Goal: Information Seeking & Learning: Understand process/instructions

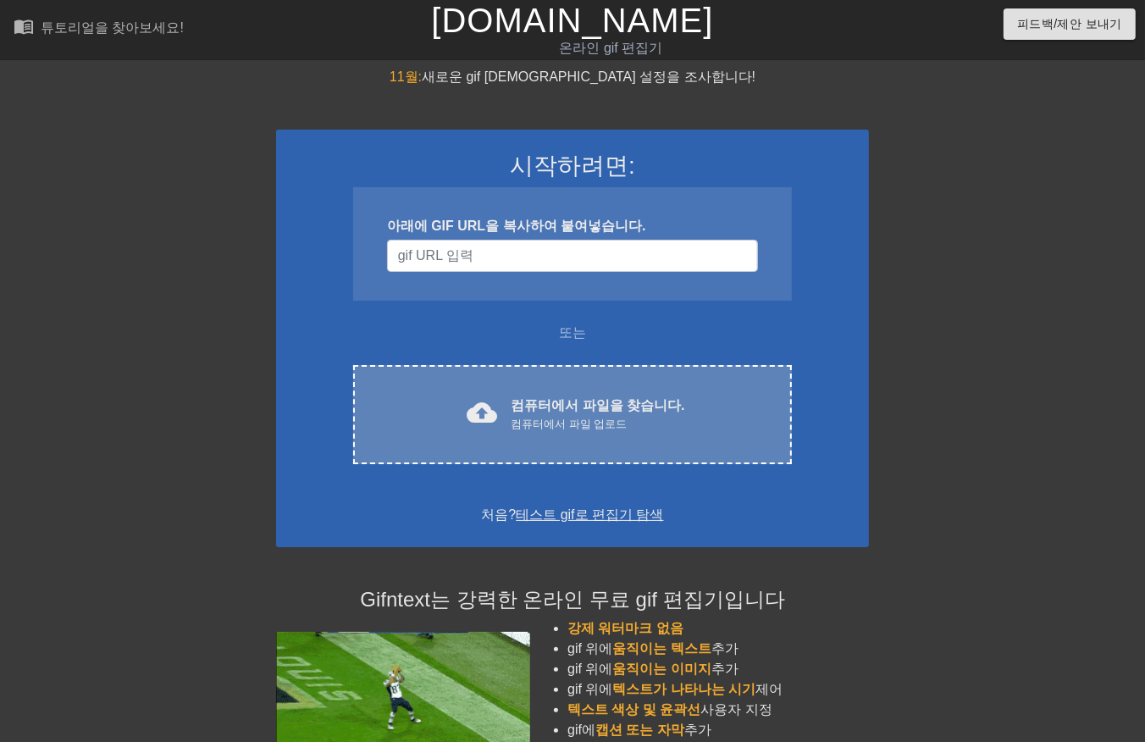
click at [562, 416] on div "컴퓨터에서 파일 업로드" at bounding box center [598, 424] width 174 height 17
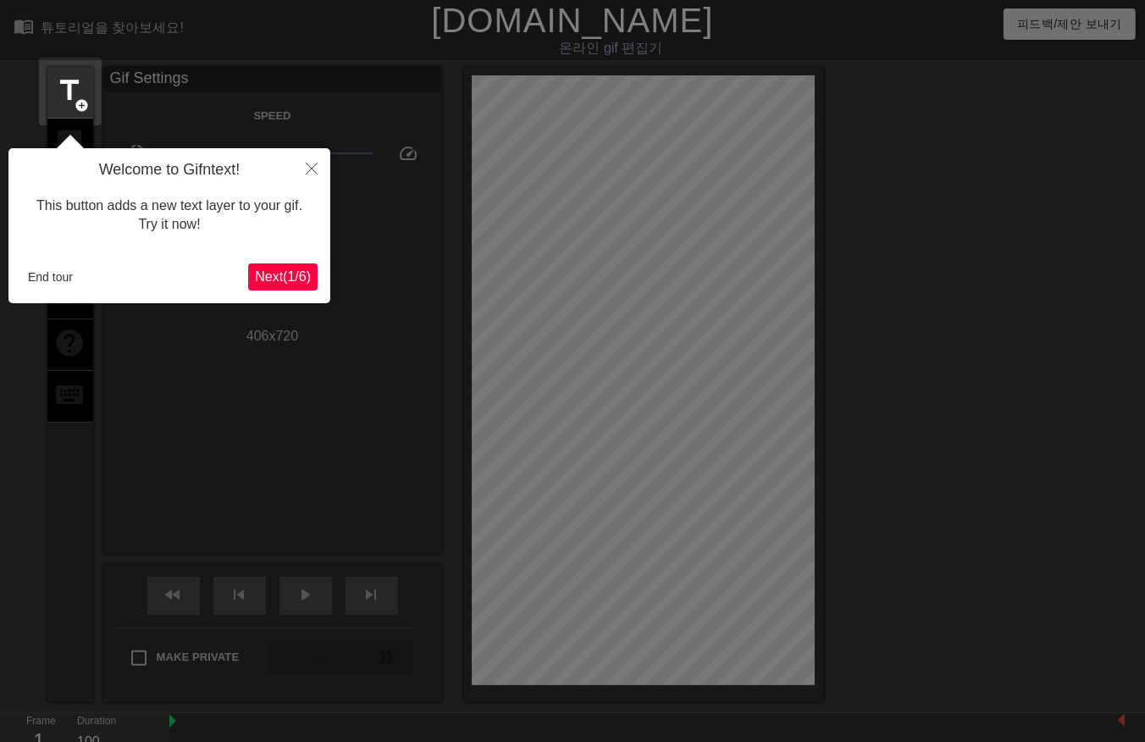
scroll to position [41, 0]
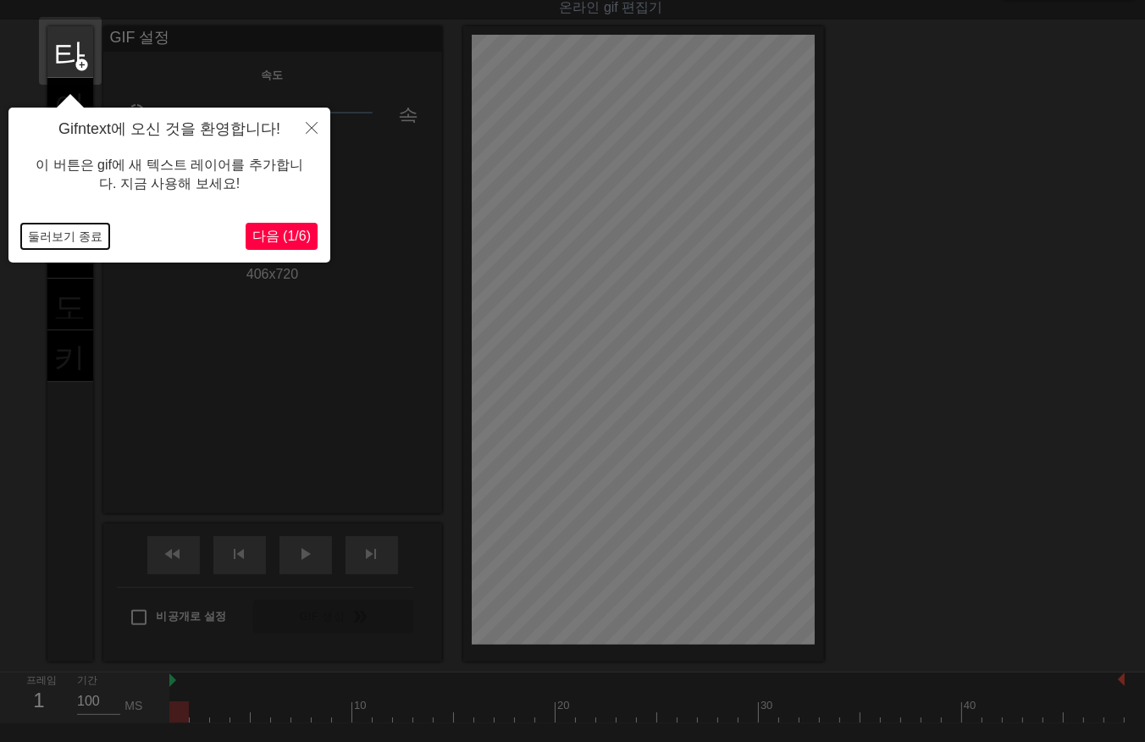
click at [59, 237] on button "둘러보기 종료" at bounding box center [65, 236] width 88 height 25
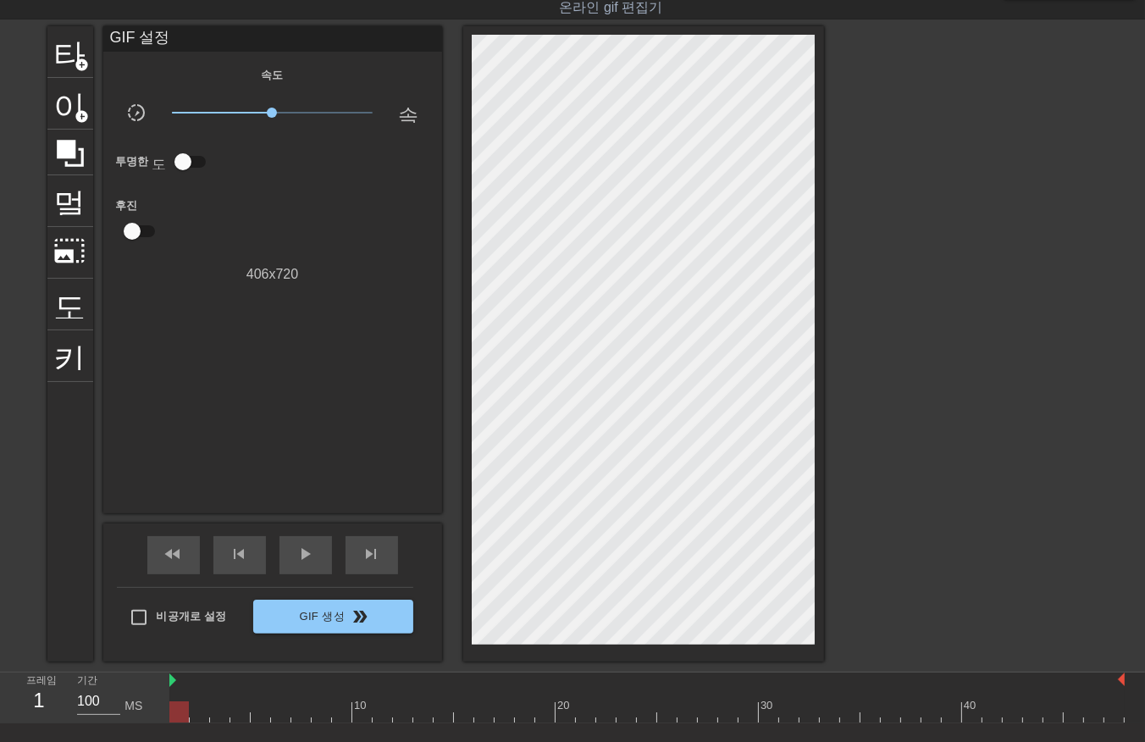
drag, startPoint x: 184, startPoint y: 714, endPoint x: -4, endPoint y: 803, distance: 208.0
click at [0, 741] on html "menu_book 튜토리얼을 찾아보세요! [DOMAIN_NAME] 온라인 gif 편집기 피드백/제안 보내기 타이틀 add_circle 이미지 …" at bounding box center [572, 400] width 1145 height 882
click at [305, 546] on span "play_arrow" at bounding box center [306, 554] width 20 height 20
click at [296, 562] on span "일시 중지" at bounding box center [306, 554] width 20 height 20
drag, startPoint x: 180, startPoint y: 708, endPoint x: 184, endPoint y: 724, distance: 16.6
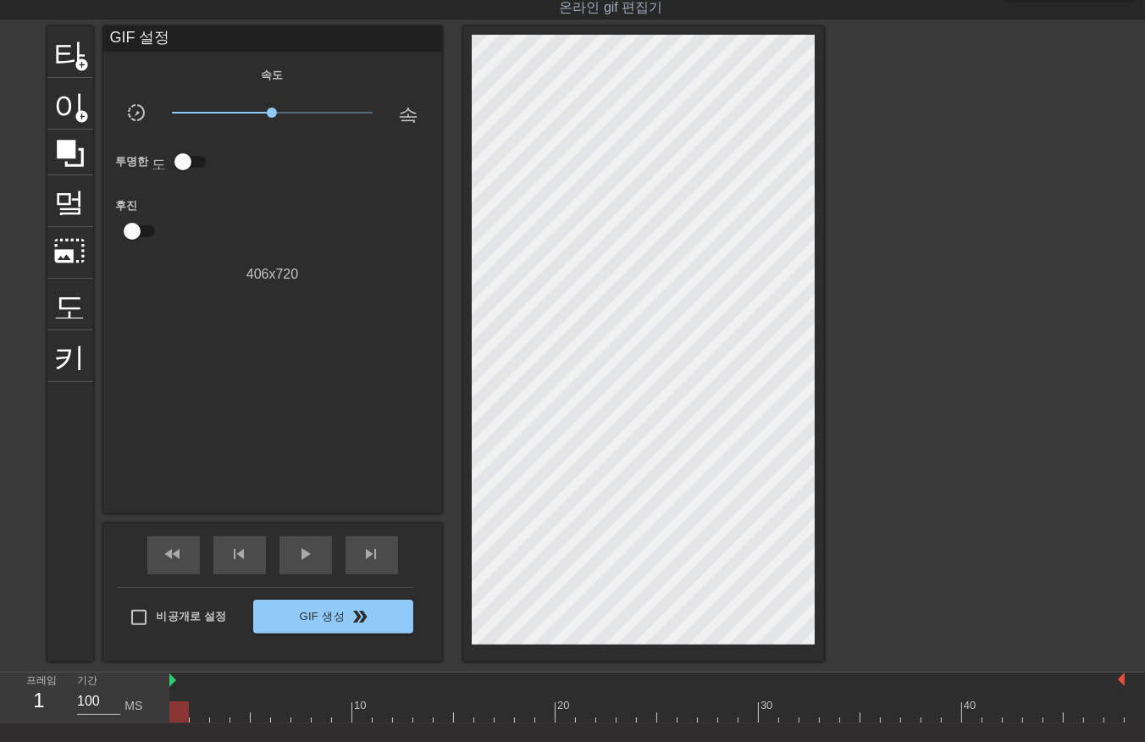
click at [180, 709] on div at bounding box center [647, 711] width 956 height 21
drag, startPoint x: 197, startPoint y: 710, endPoint x: 210, endPoint y: 710, distance: 13.6
click at [198, 710] on div at bounding box center [647, 711] width 956 height 21
click at [215, 708] on div at bounding box center [647, 711] width 956 height 21
click at [239, 707] on div at bounding box center [647, 711] width 956 height 21
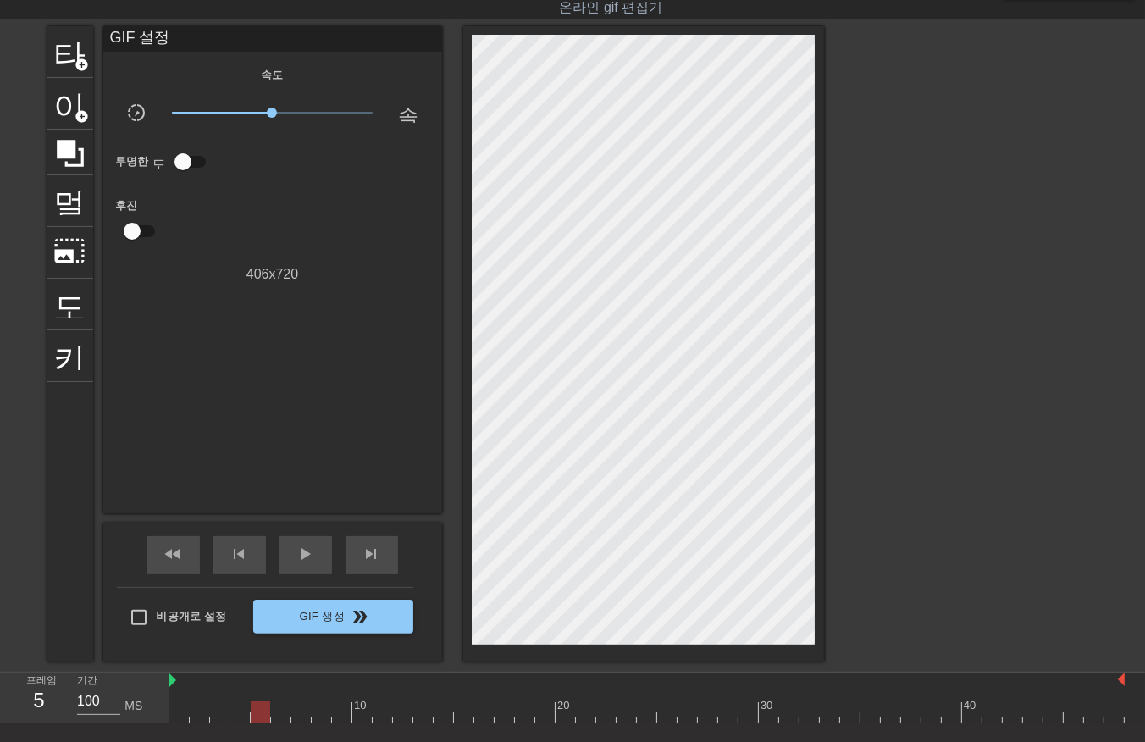
drag, startPoint x: 256, startPoint y: 710, endPoint x: 272, endPoint y: 708, distance: 16.2
click at [258, 709] on div at bounding box center [647, 711] width 956 height 21
click at [278, 707] on div at bounding box center [647, 711] width 956 height 21
drag, startPoint x: 298, startPoint y: 710, endPoint x: 309, endPoint y: 712, distance: 11.3
click at [301, 712] on div at bounding box center [647, 711] width 956 height 21
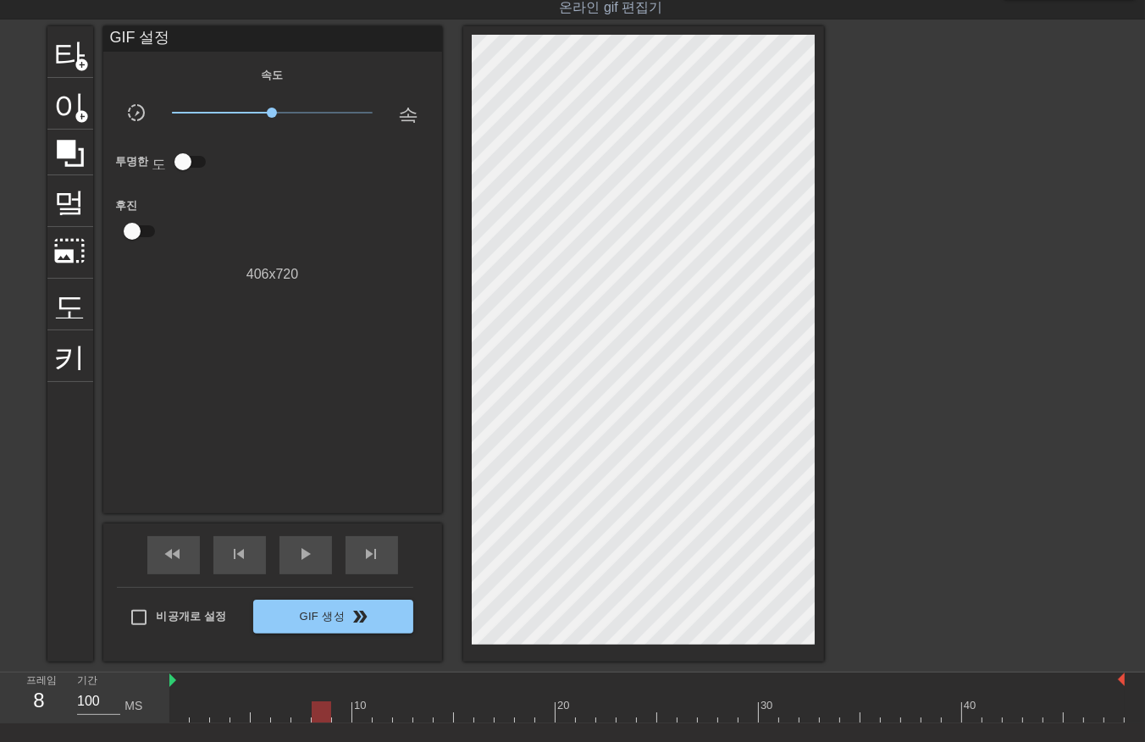
drag, startPoint x: 315, startPoint y: 712, endPoint x: 337, endPoint y: 712, distance: 22.0
click at [317, 712] on div at bounding box center [647, 711] width 956 height 21
click at [340, 710] on div at bounding box center [647, 711] width 956 height 21
drag, startPoint x: 361, startPoint y: 714, endPoint x: 371, endPoint y: 718, distance: 10.7
click at [364, 718] on div at bounding box center [647, 711] width 956 height 21
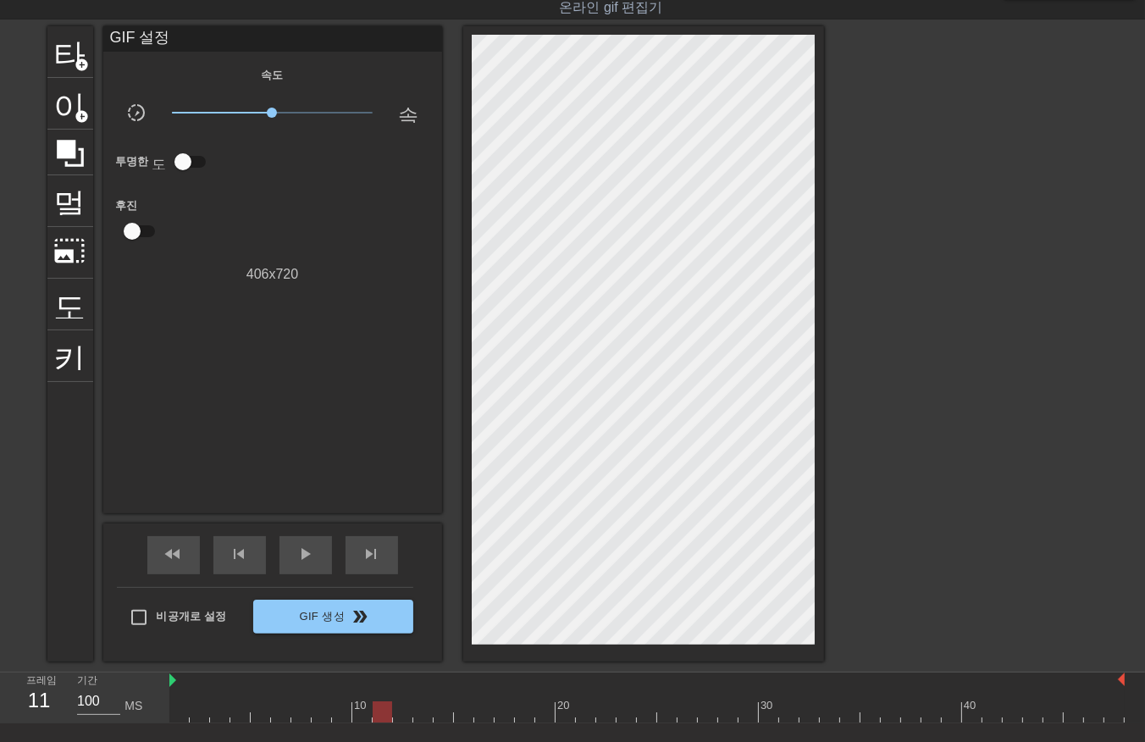
drag, startPoint x: 378, startPoint y: 713, endPoint x: 393, endPoint y: 718, distance: 15.8
click at [379, 716] on div at bounding box center [647, 711] width 956 height 21
click at [402, 718] on div at bounding box center [647, 711] width 956 height 21
click at [424, 717] on div at bounding box center [647, 711] width 956 height 21
drag, startPoint x: 444, startPoint y: 712, endPoint x: 461, endPoint y: 716, distance: 17.3
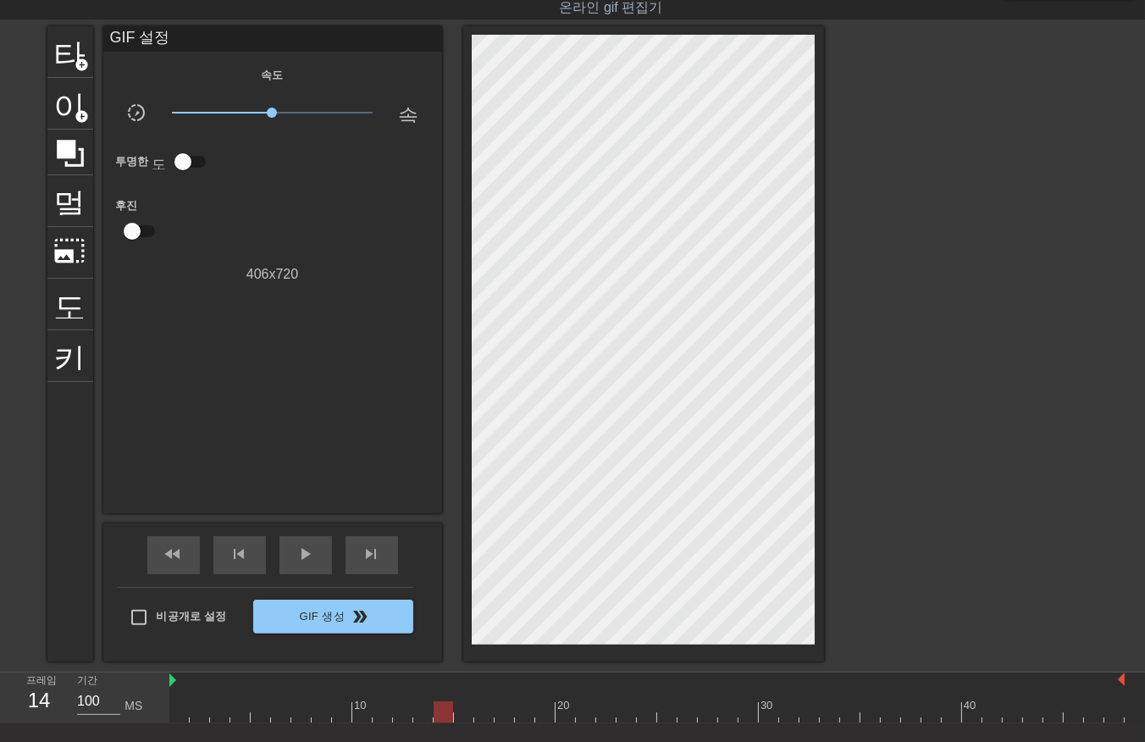
click at [444, 714] on div at bounding box center [647, 711] width 956 height 21
drag, startPoint x: 462, startPoint y: 713, endPoint x: 479, endPoint y: 712, distance: 17.0
click at [463, 713] on div at bounding box center [647, 711] width 956 height 21
click at [480, 712] on div at bounding box center [647, 711] width 956 height 21
drag, startPoint x: 501, startPoint y: 715, endPoint x: 513, endPoint y: 718, distance: 13.2
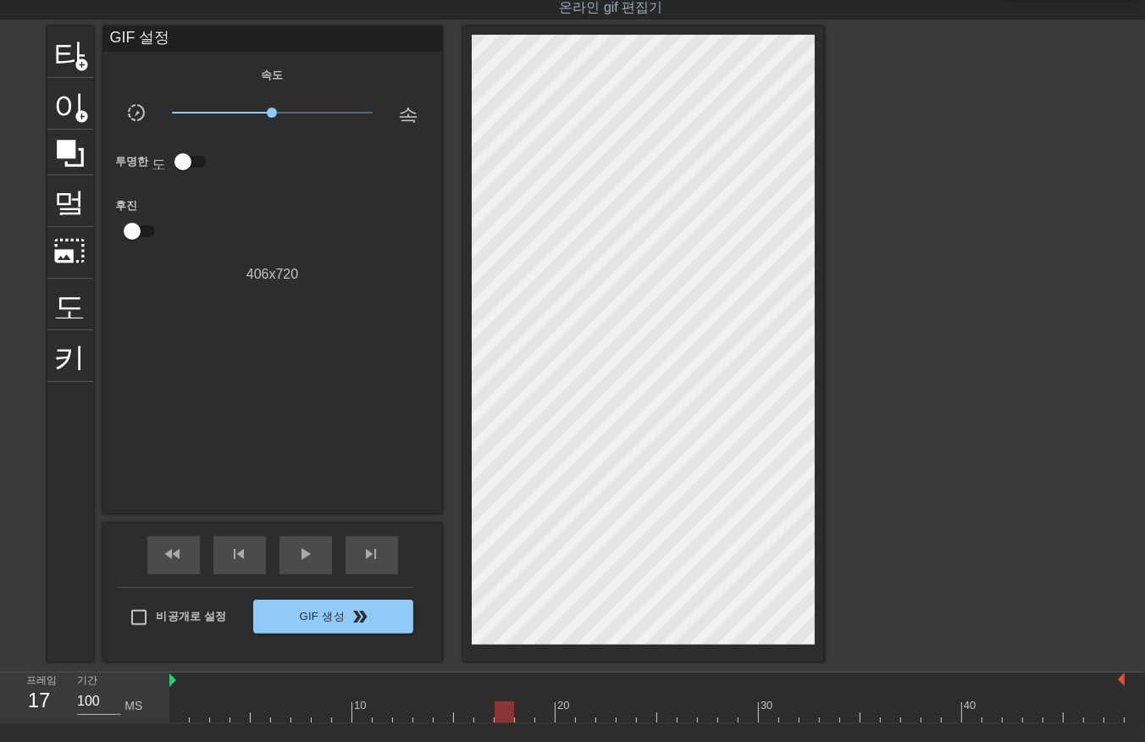
click at [505, 718] on div at bounding box center [647, 711] width 956 height 21
click at [521, 716] on div at bounding box center [647, 711] width 956 height 21
click at [538, 713] on div at bounding box center [647, 711] width 956 height 21
drag, startPoint x: 565, startPoint y: 712, endPoint x: 573, endPoint y: 716, distance: 8.7
click at [569, 716] on div at bounding box center [647, 711] width 956 height 21
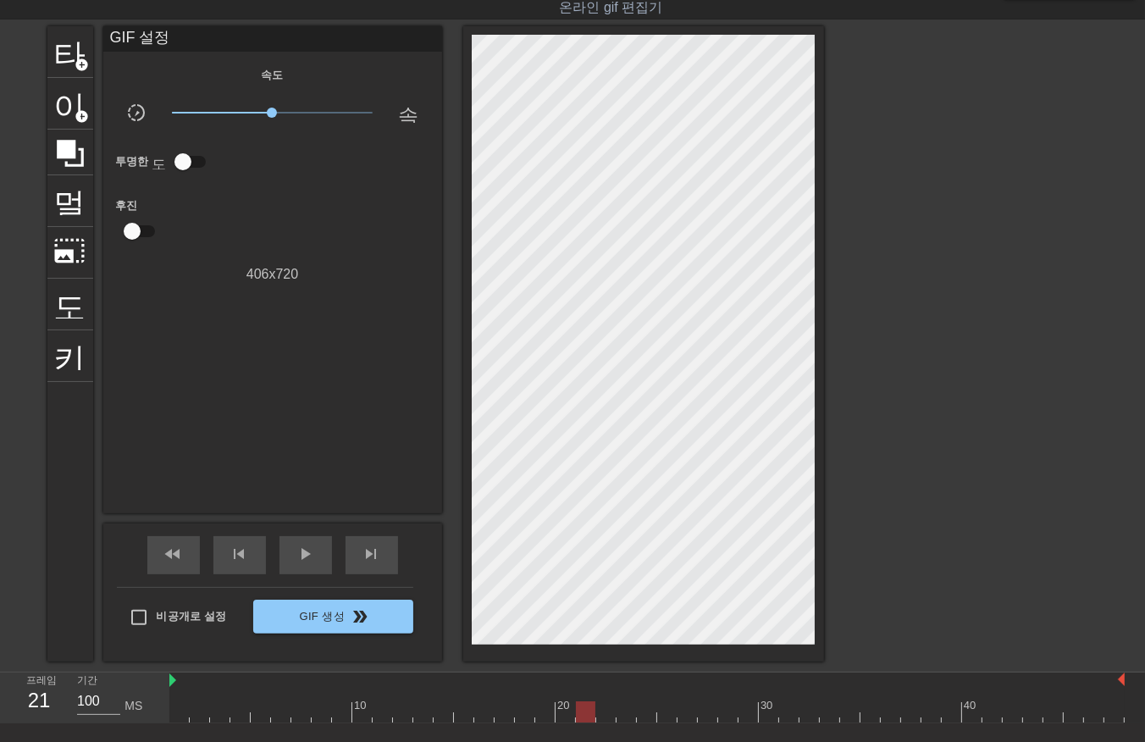
click at [585, 712] on div at bounding box center [647, 711] width 956 height 21
click at [607, 716] on div at bounding box center [647, 711] width 956 height 21
drag, startPoint x: 622, startPoint y: 712, endPoint x: 631, endPoint y: 713, distance: 9.5
click at [629, 713] on div at bounding box center [647, 711] width 956 height 21
click at [647, 712] on div at bounding box center [647, 711] width 956 height 21
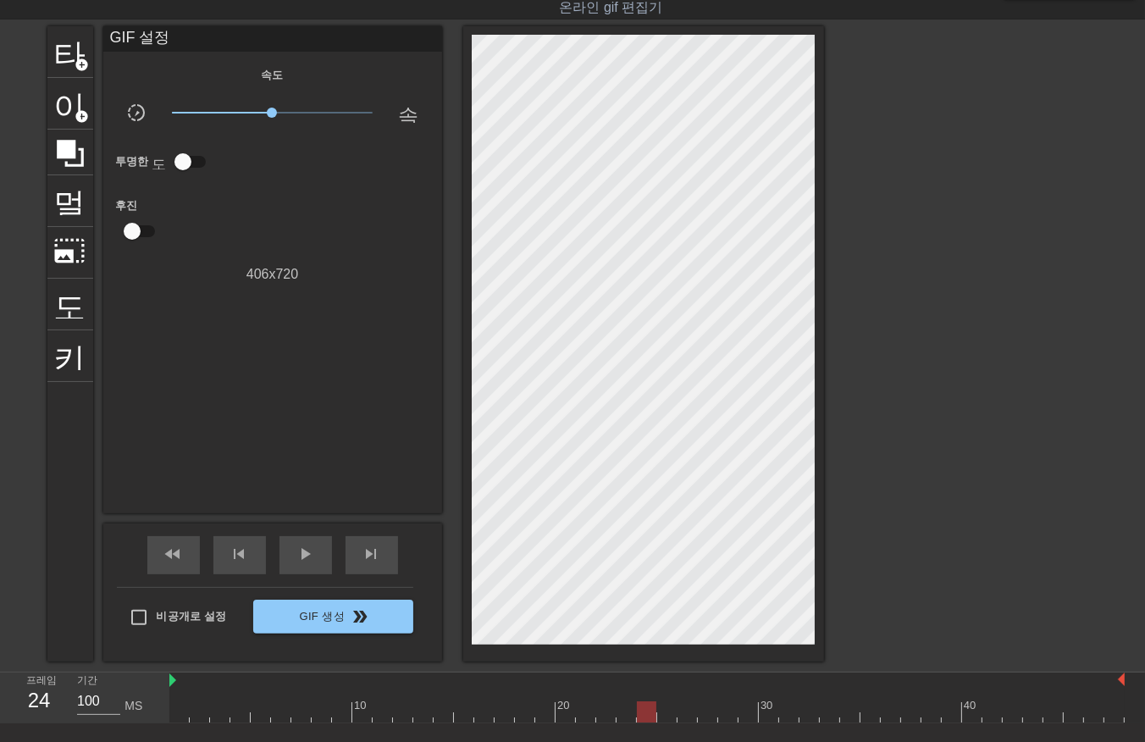
click at [665, 709] on div at bounding box center [647, 711] width 956 height 21
drag, startPoint x: 686, startPoint y: 710, endPoint x: 706, endPoint y: 712, distance: 20.4
click at [688, 710] on div at bounding box center [647, 711] width 956 height 21
drag, startPoint x: 706, startPoint y: 712, endPoint x: 716, endPoint y: 713, distance: 9.5
click at [712, 713] on div at bounding box center [647, 711] width 956 height 21
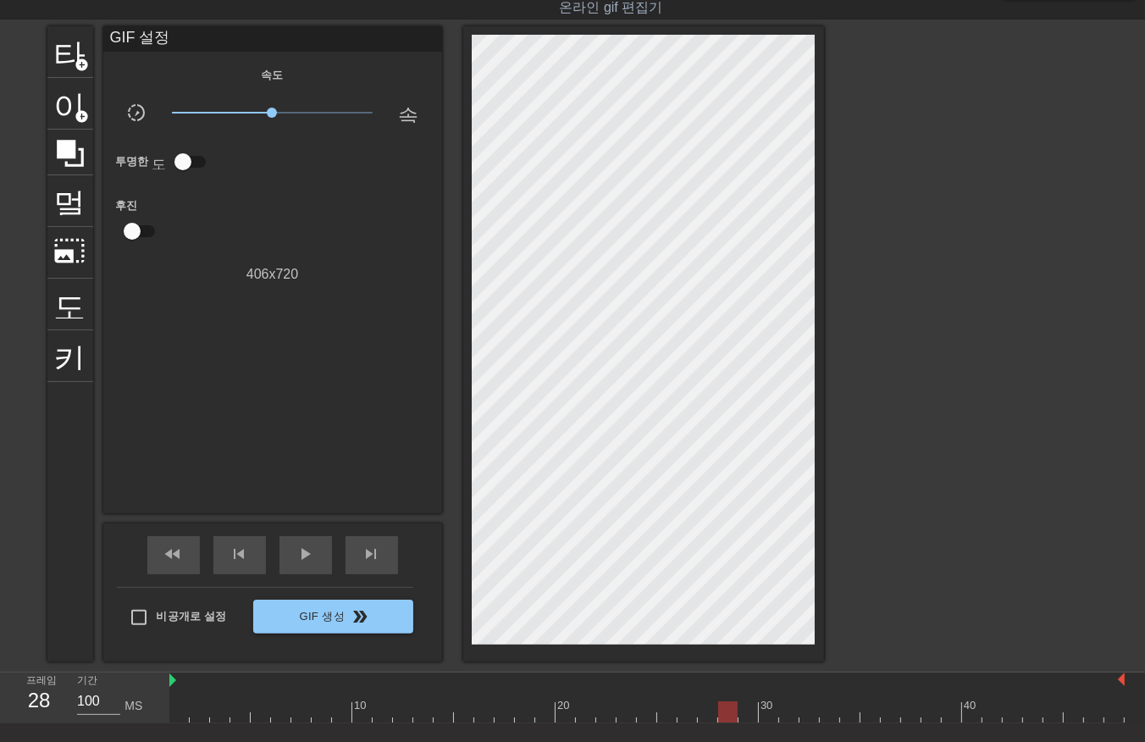
click at [725, 709] on div at bounding box center [647, 711] width 956 height 21
drag, startPoint x: 740, startPoint y: 710, endPoint x: 760, endPoint y: 723, distance: 23.3
click at [743, 712] on div at bounding box center [647, 711] width 956 height 21
drag, startPoint x: 764, startPoint y: 710, endPoint x: 762, endPoint y: 751, distance: 41.5
click at [769, 708] on div at bounding box center [647, 711] width 956 height 21
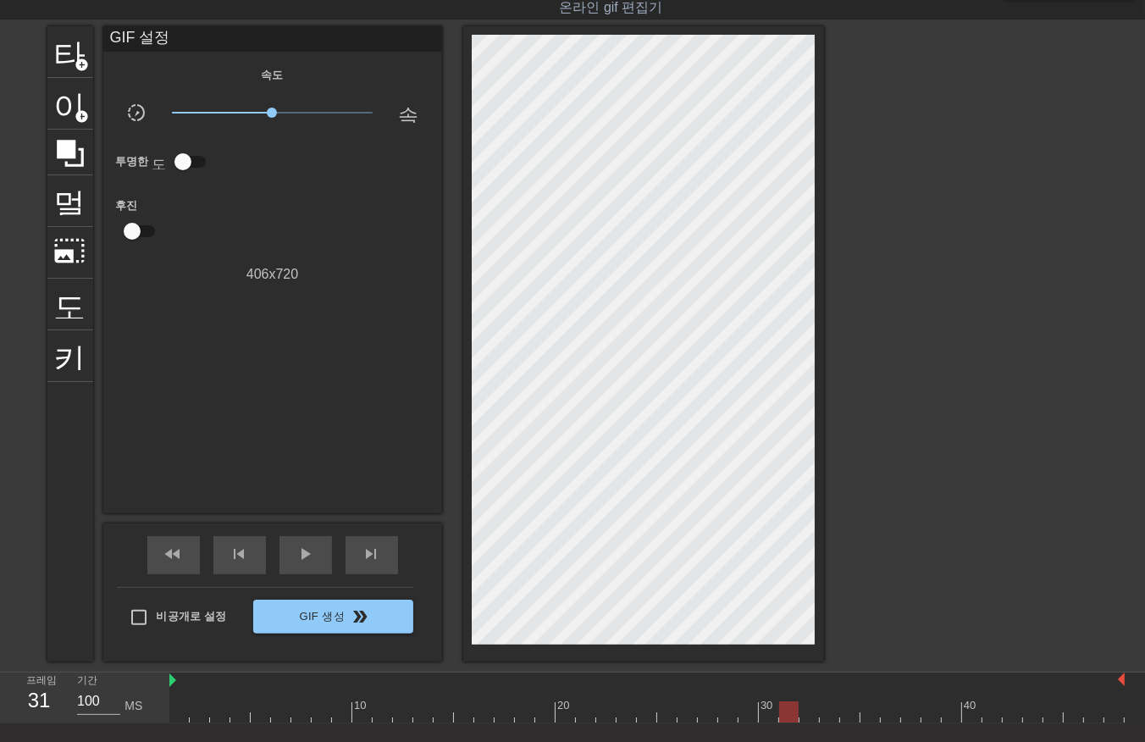
drag, startPoint x: 788, startPoint y: 712, endPoint x: 808, endPoint y: 706, distance: 21.4
click at [791, 712] on div at bounding box center [647, 711] width 956 height 21
drag, startPoint x: 806, startPoint y: 703, endPoint x: 827, endPoint y: 713, distance: 23.5
click at [806, 704] on div at bounding box center [647, 711] width 956 height 21
click at [830, 710] on div at bounding box center [647, 711] width 956 height 21
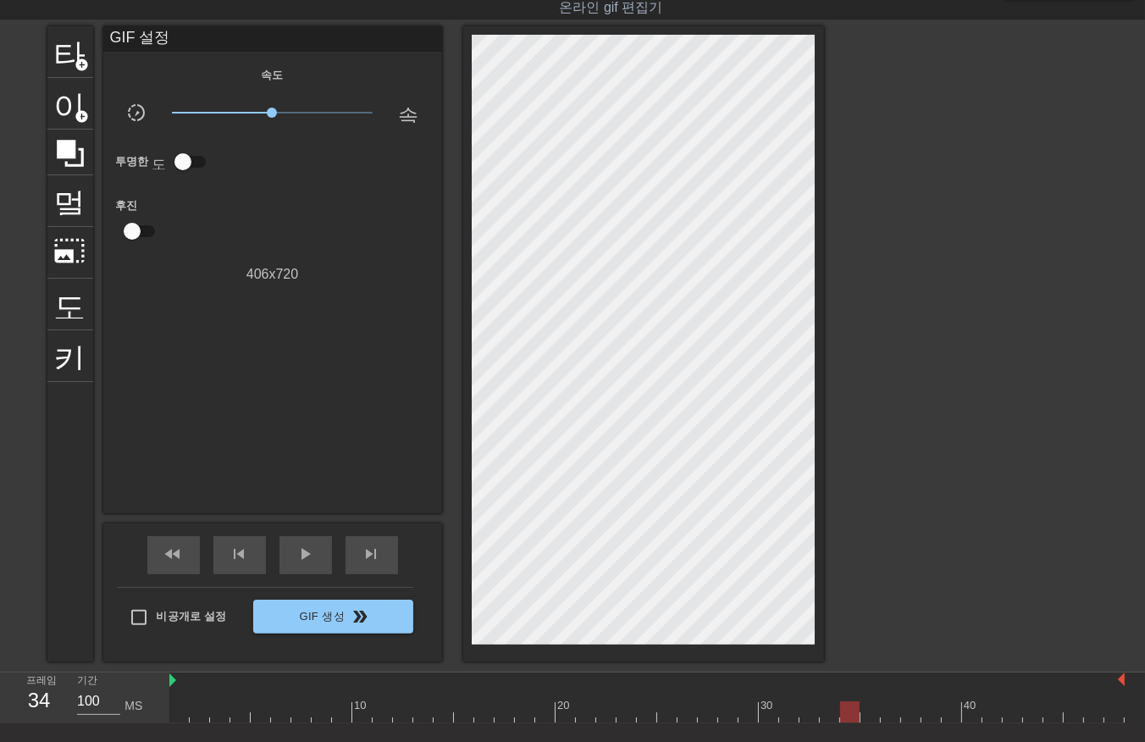
drag, startPoint x: 850, startPoint y: 712, endPoint x: 876, endPoint y: 734, distance: 34.8
click at [856, 722] on div "10 20 30 40" at bounding box center [647, 698] width 956 height 51
drag, startPoint x: 868, startPoint y: 712, endPoint x: 874, endPoint y: 721, distance: 11.0
click at [874, 720] on div at bounding box center [647, 711] width 956 height 21
drag, startPoint x: 884, startPoint y: 712, endPoint x: 899, endPoint y: 722, distance: 17.6
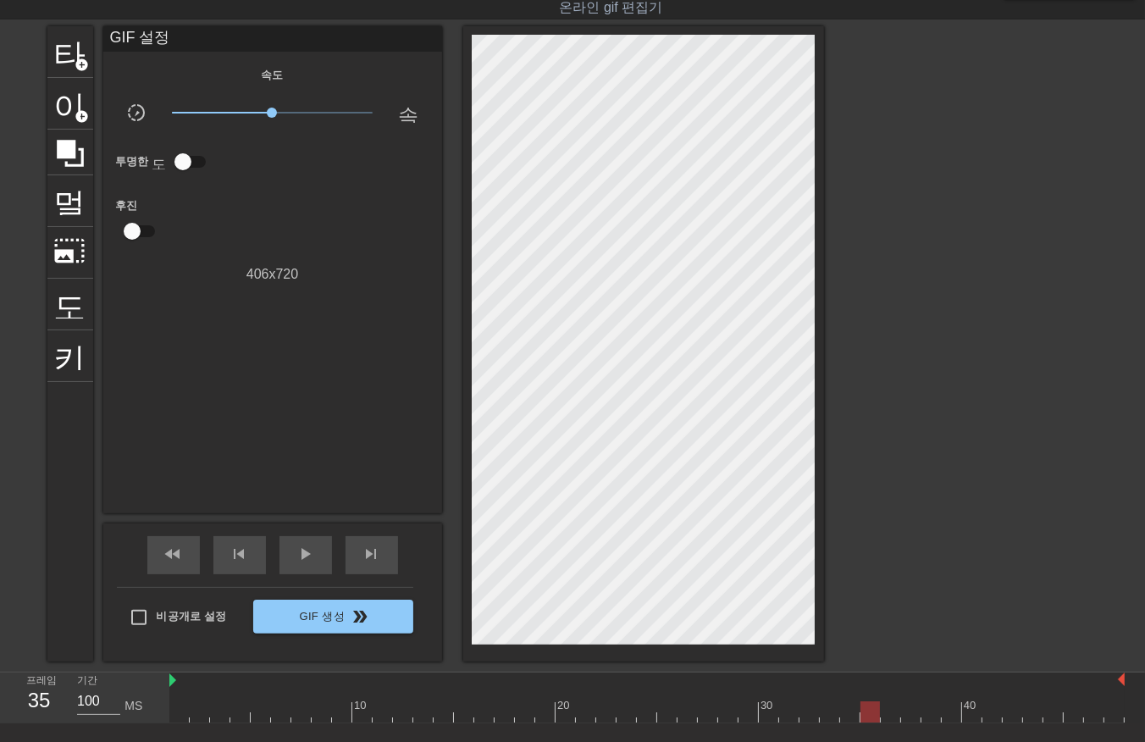
click at [892, 718] on div at bounding box center [647, 711] width 956 height 21
drag, startPoint x: 911, startPoint y: 709, endPoint x: 918, endPoint y: 716, distance: 10.2
click at [911, 710] on div at bounding box center [647, 711] width 956 height 21
click at [928, 712] on div at bounding box center [647, 711] width 956 height 21
click at [954, 712] on div at bounding box center [647, 711] width 956 height 21
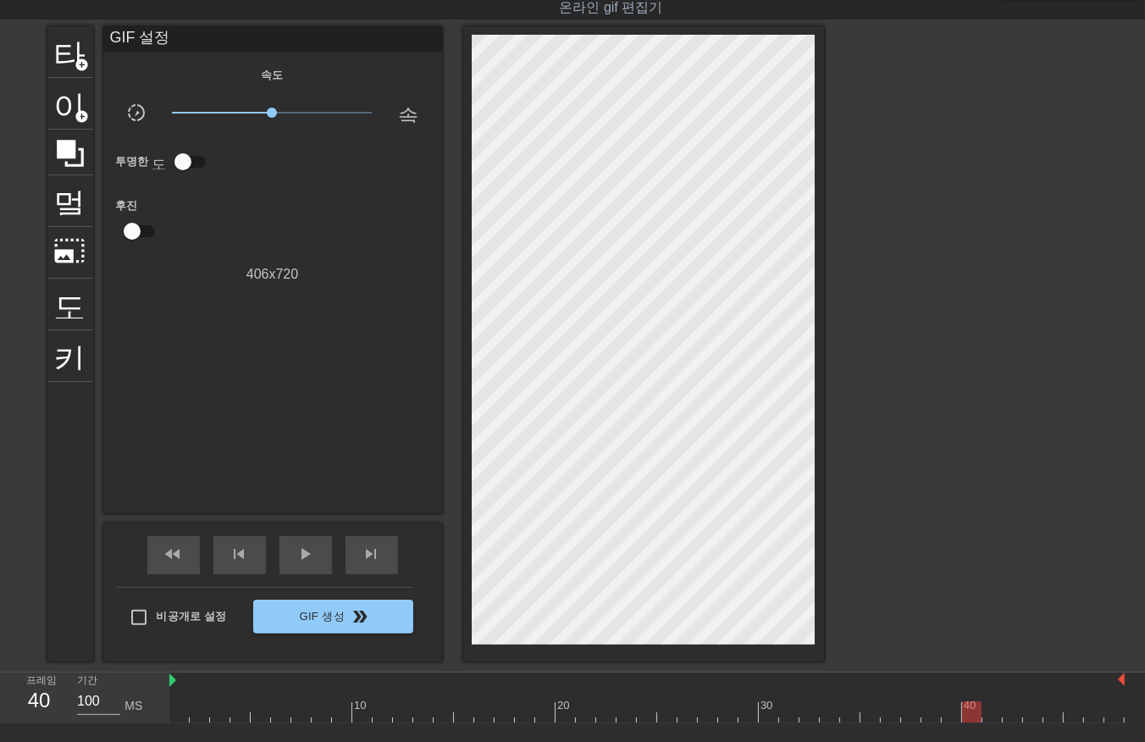
drag, startPoint x: 971, startPoint y: 710, endPoint x: 980, endPoint y: 720, distance: 13.8
click at [971, 714] on div at bounding box center [647, 711] width 956 height 21
drag, startPoint x: 994, startPoint y: 710, endPoint x: 998, endPoint y: 718, distance: 9.5
click at [997, 718] on div at bounding box center [647, 711] width 956 height 21
drag, startPoint x: 1012, startPoint y: 712, endPoint x: 1020, endPoint y: 729, distance: 17.8
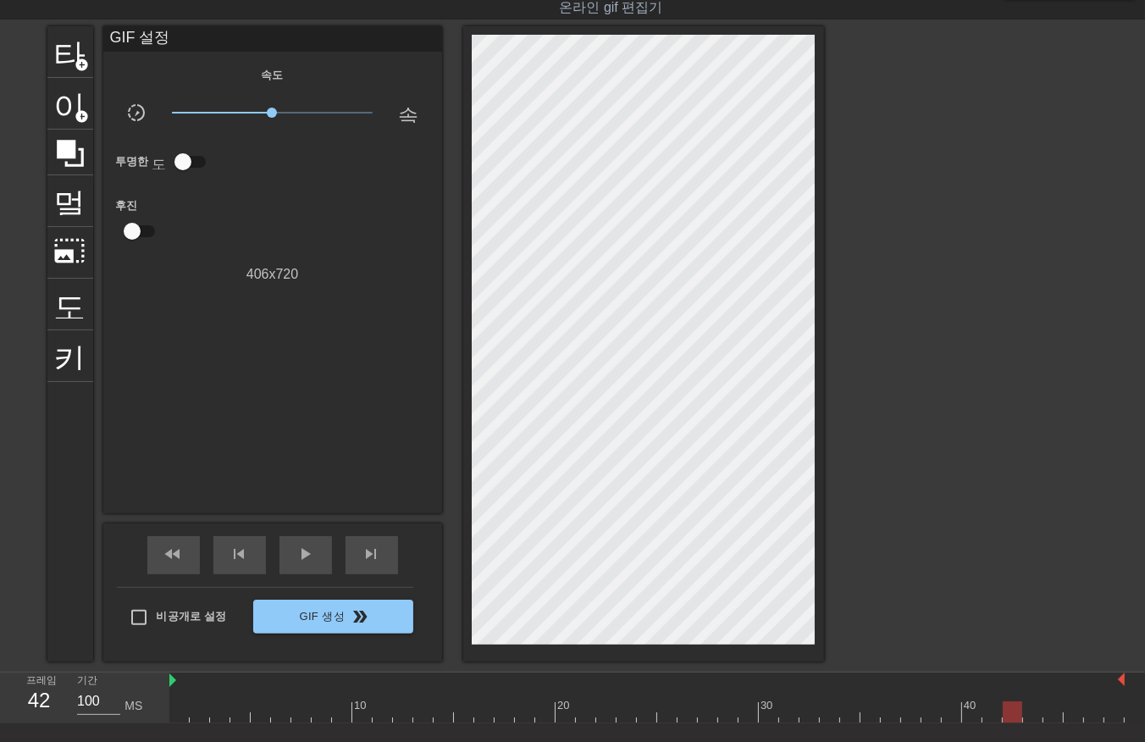
click at [1012, 718] on div at bounding box center [647, 711] width 956 height 21
click at [1030, 714] on div at bounding box center [647, 711] width 956 height 21
drag, startPoint x: 1048, startPoint y: 707, endPoint x: 1059, endPoint y: 715, distance: 13.4
click at [1048, 710] on div at bounding box center [647, 711] width 956 height 21
click at [1072, 712] on div at bounding box center [647, 711] width 956 height 21
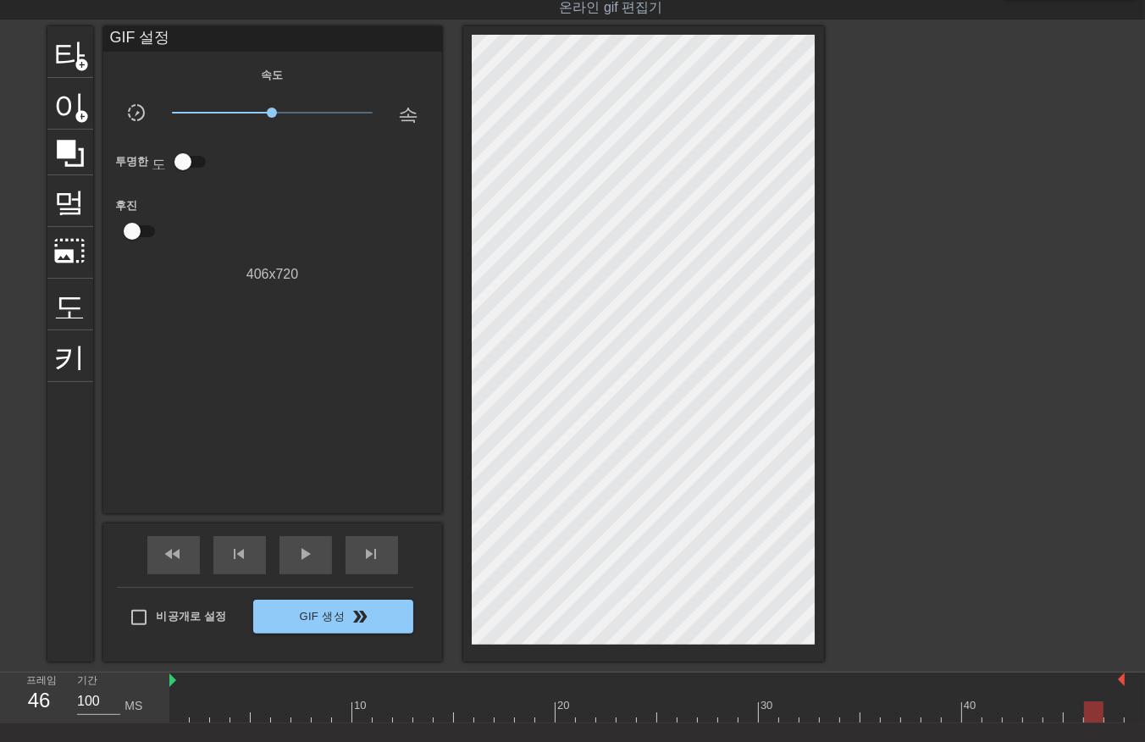
drag, startPoint x: 1089, startPoint y: 712, endPoint x: 1100, endPoint y: 717, distance: 11.8
click at [1089, 716] on div at bounding box center [647, 711] width 956 height 21
drag, startPoint x: 1112, startPoint y: 707, endPoint x: 1124, endPoint y: 714, distance: 13.7
click at [1112, 712] on div at bounding box center [647, 711] width 956 height 21
click at [1133, 707] on div "10 20 30 40" at bounding box center [657, 698] width 976 height 51
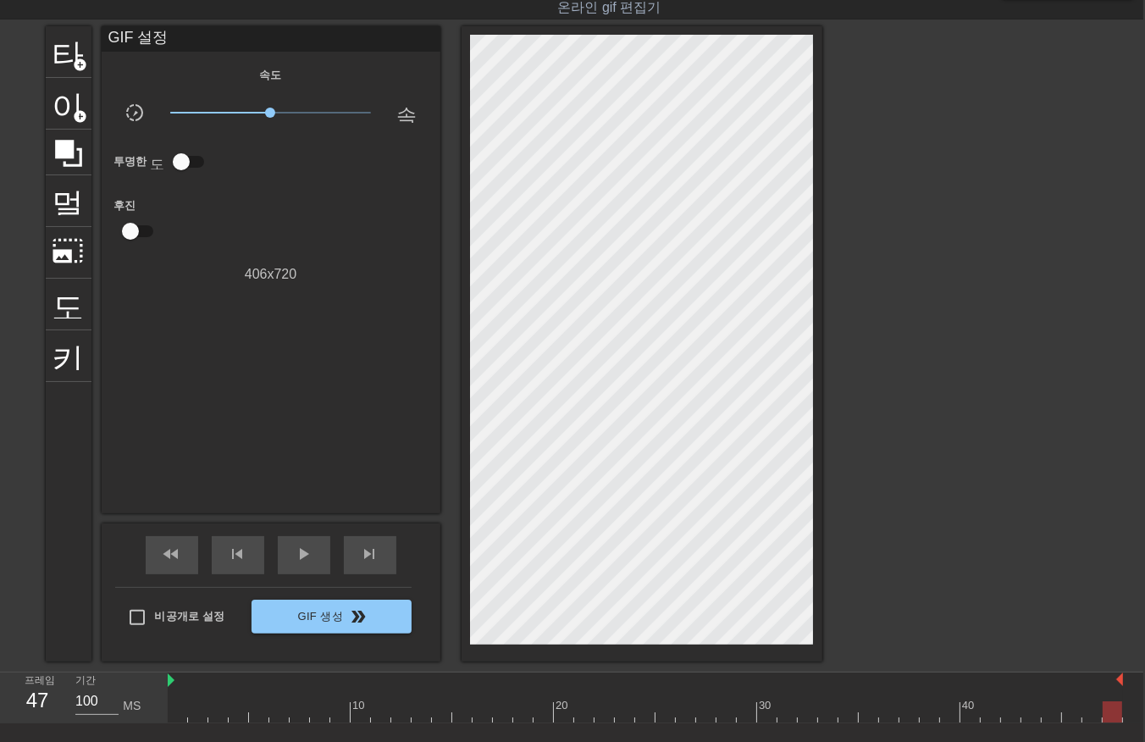
scroll to position [41, 14]
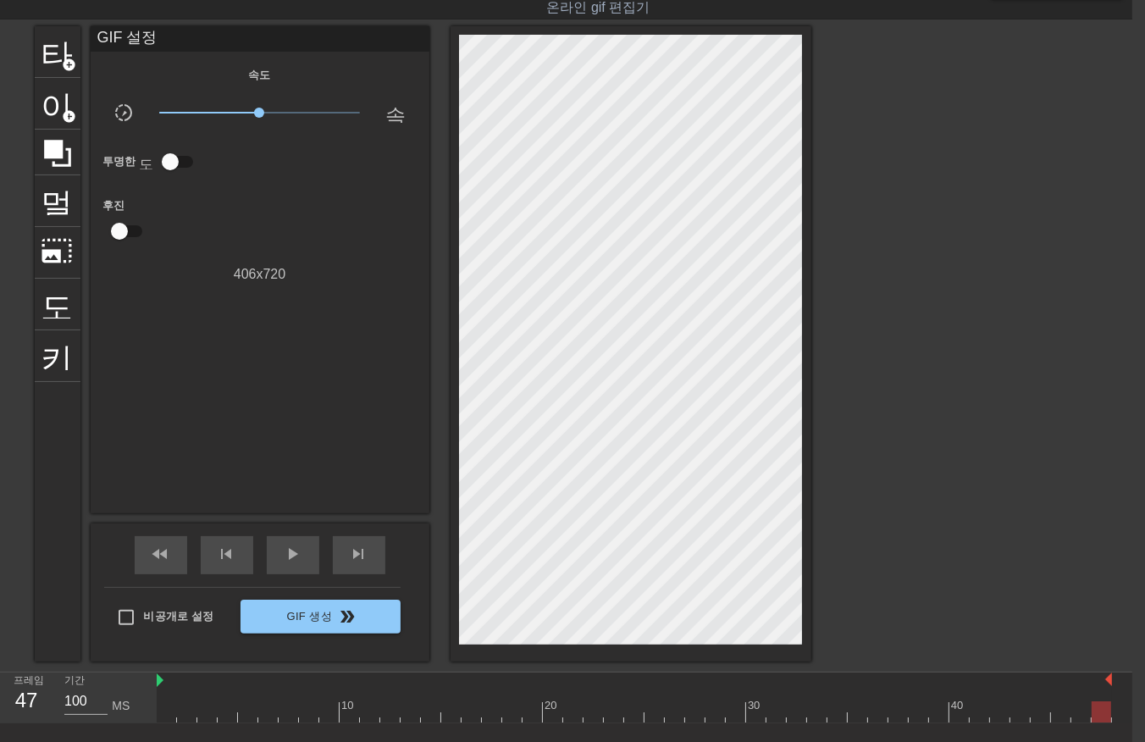
drag, startPoint x: 1122, startPoint y: 707, endPoint x: 1102, endPoint y: 699, distance: 21.2
click at [1115, 712] on div "10 20 30 40" at bounding box center [645, 698] width 976 height 51
